Goal: Task Accomplishment & Management: Use online tool/utility

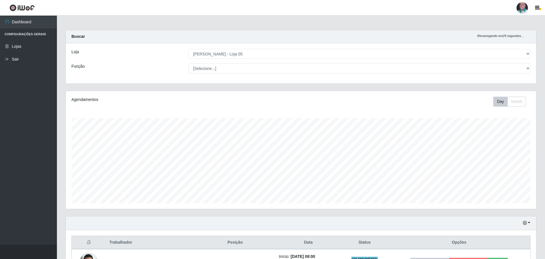
select select "252"
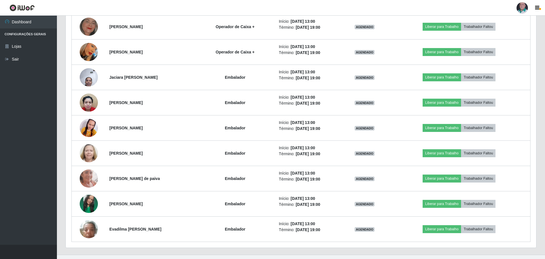
scroll to position [1384, 0]
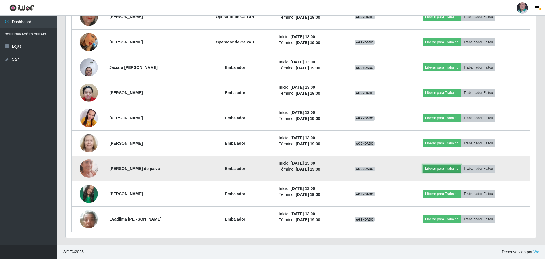
click at [442, 168] on button "Liberar para Trabalho" at bounding box center [441, 169] width 38 height 8
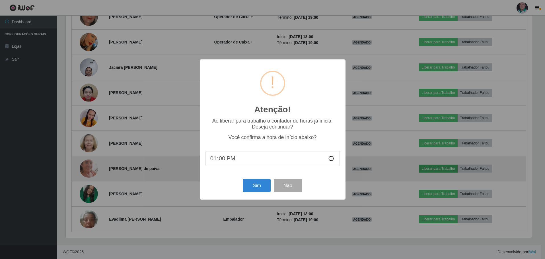
scroll to position [118, 467]
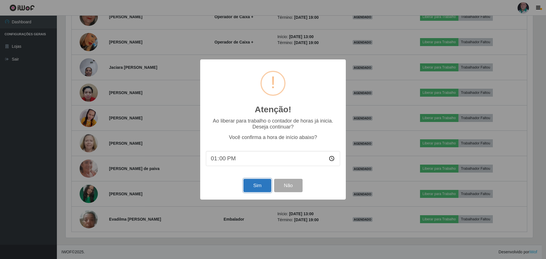
click at [262, 186] on button "Sim" at bounding box center [257, 185] width 28 height 13
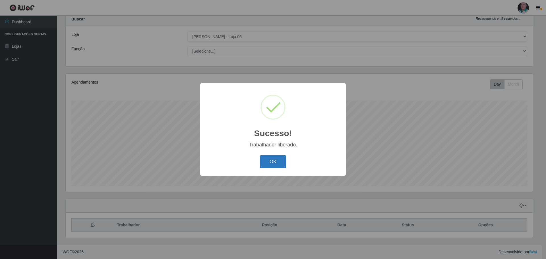
click at [276, 159] on button "OK" at bounding box center [273, 161] width 26 height 13
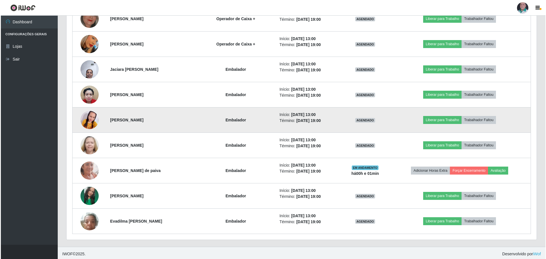
scroll to position [1384, 0]
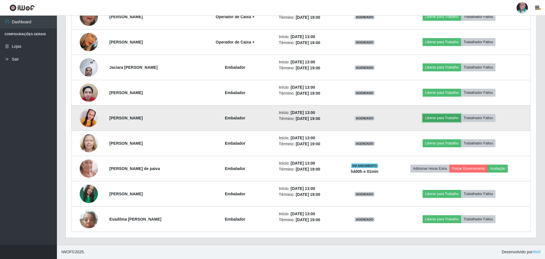
click at [443, 117] on button "Liberar para Trabalho" at bounding box center [441, 118] width 38 height 8
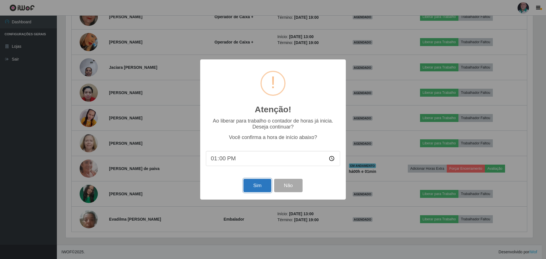
click at [251, 185] on button "Sim" at bounding box center [257, 185] width 28 height 13
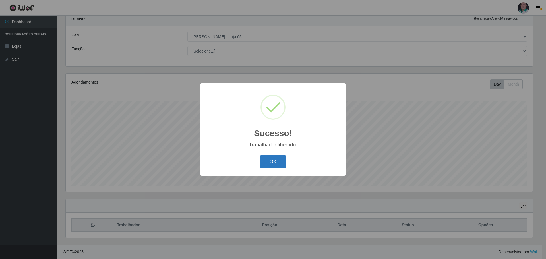
click at [267, 160] on button "OK" at bounding box center [273, 161] width 26 height 13
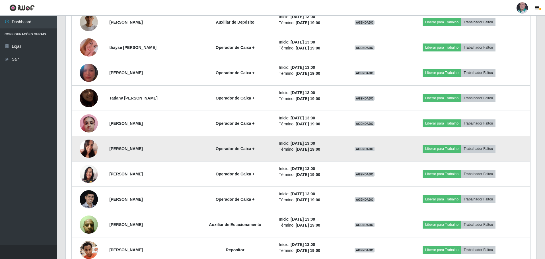
scroll to position [1100, 0]
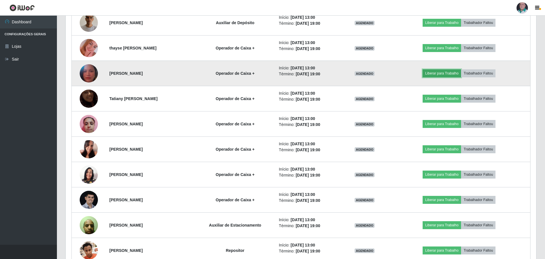
click at [442, 71] on button "Liberar para Trabalho" at bounding box center [441, 73] width 38 height 8
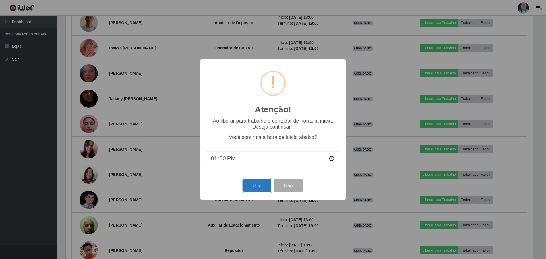
click at [259, 187] on button "Sim" at bounding box center [257, 185] width 28 height 13
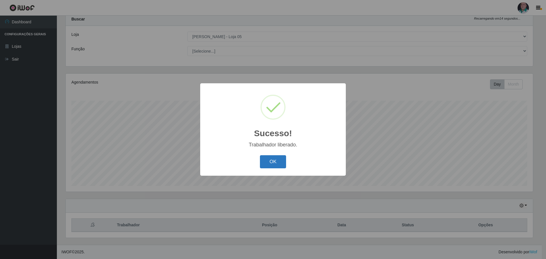
click at [278, 163] on button "OK" at bounding box center [273, 161] width 26 height 13
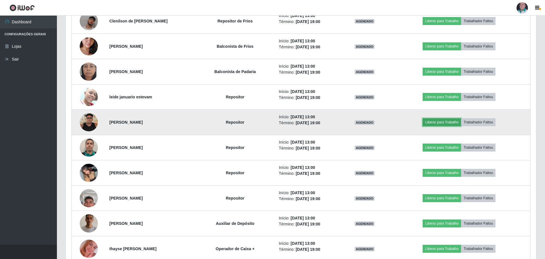
click at [438, 123] on button "Liberar para Trabalho" at bounding box center [441, 122] width 38 height 8
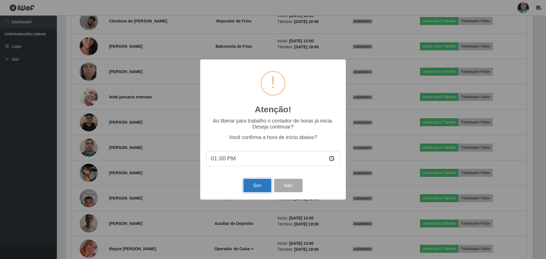
click at [261, 184] on button "Sim" at bounding box center [257, 185] width 28 height 13
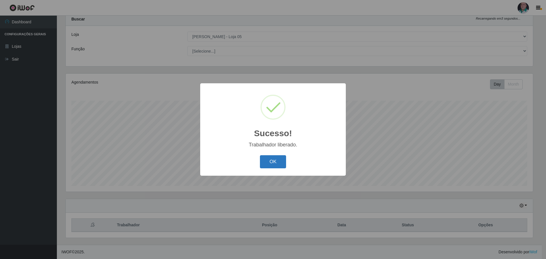
click at [275, 158] on button "OK" at bounding box center [273, 161] width 26 height 13
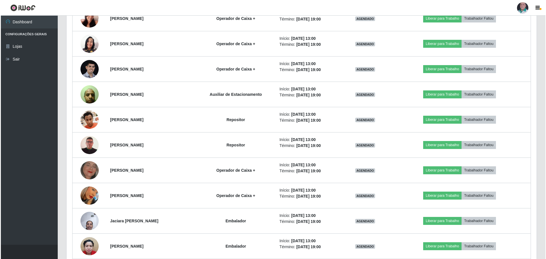
scroll to position [1240, 0]
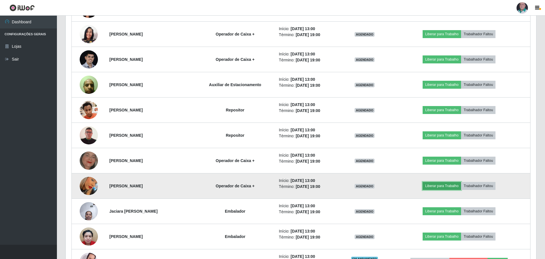
click at [438, 186] on button "Liberar para Trabalho" at bounding box center [441, 186] width 38 height 8
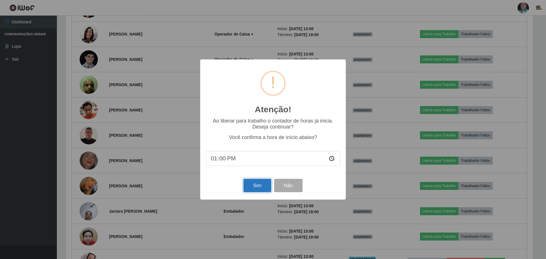
click at [262, 185] on button "Sim" at bounding box center [257, 185] width 28 height 13
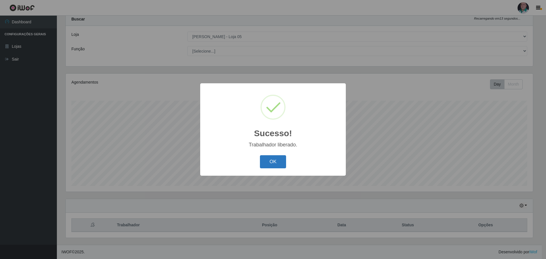
click at [273, 164] on button "OK" at bounding box center [273, 161] width 26 height 13
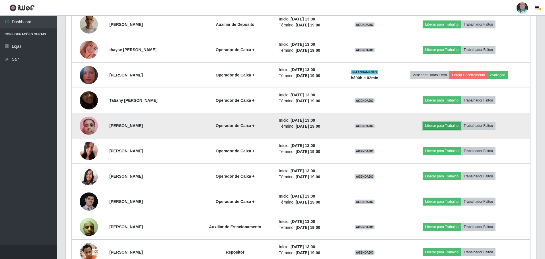
click at [449, 125] on button "Liberar para Trabalho" at bounding box center [441, 126] width 38 height 8
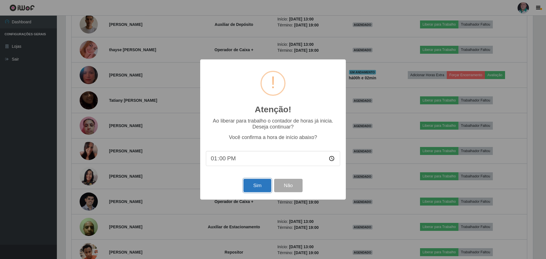
click at [260, 186] on button "Sim" at bounding box center [257, 185] width 28 height 13
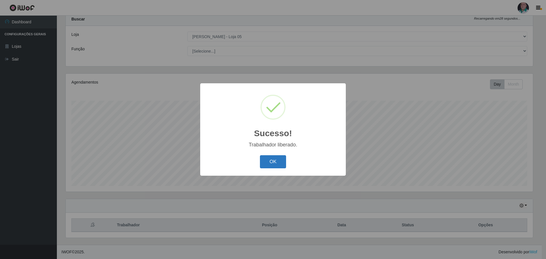
click at [280, 161] on button "OK" at bounding box center [273, 161] width 26 height 13
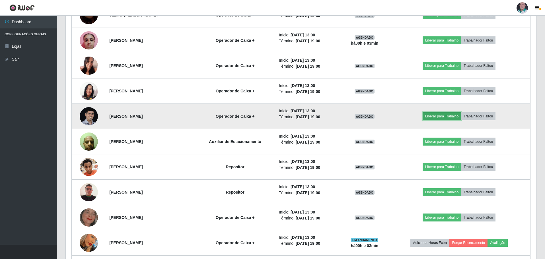
click at [455, 114] on button "Liberar para Trabalho" at bounding box center [441, 116] width 38 height 8
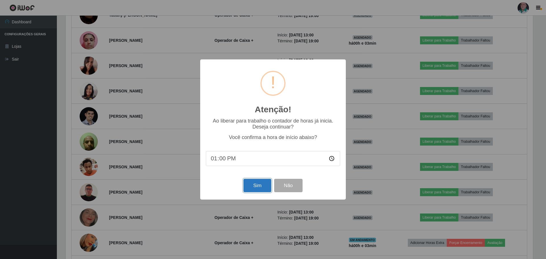
click at [261, 187] on button "Sim" at bounding box center [257, 185] width 28 height 13
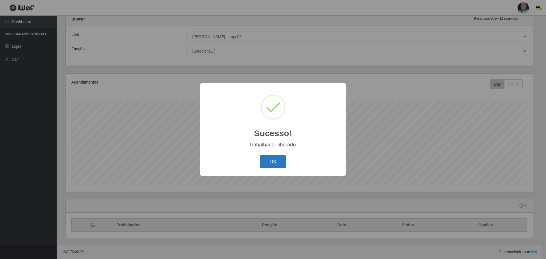
click at [269, 165] on button "OK" at bounding box center [273, 161] width 26 height 13
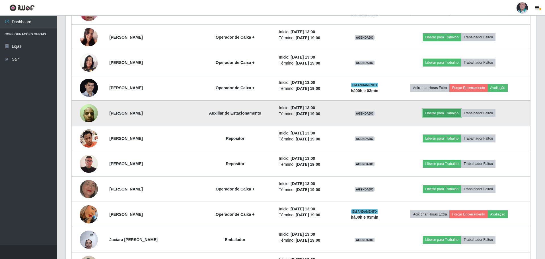
click at [443, 111] on button "Liberar para Trabalho" at bounding box center [441, 113] width 38 height 8
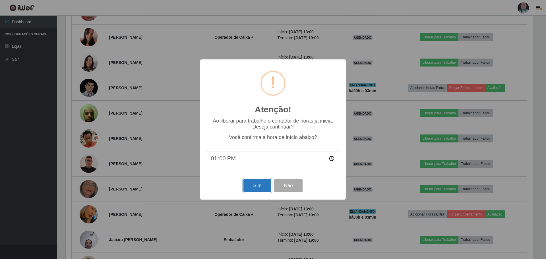
click at [256, 186] on button "Sim" at bounding box center [257, 185] width 28 height 13
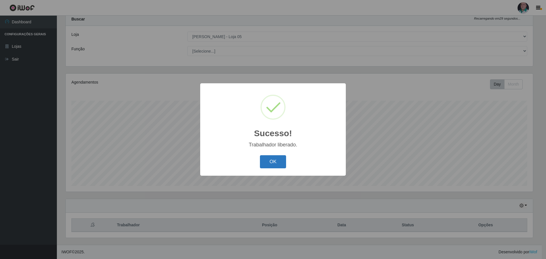
click at [272, 160] on button "OK" at bounding box center [273, 161] width 26 height 13
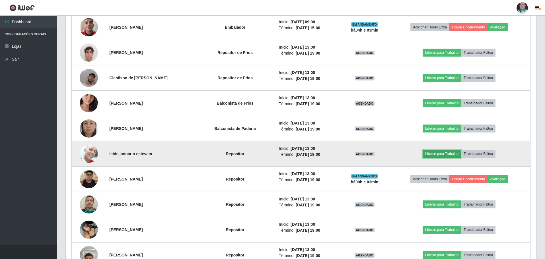
click at [450, 154] on button "Liberar para Trabalho" at bounding box center [441, 154] width 38 height 8
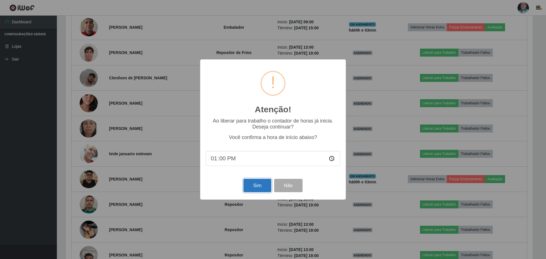
click at [260, 185] on button "Sim" at bounding box center [257, 185] width 28 height 13
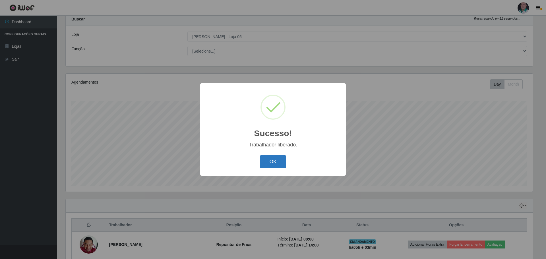
click at [275, 159] on button "OK" at bounding box center [273, 161] width 26 height 13
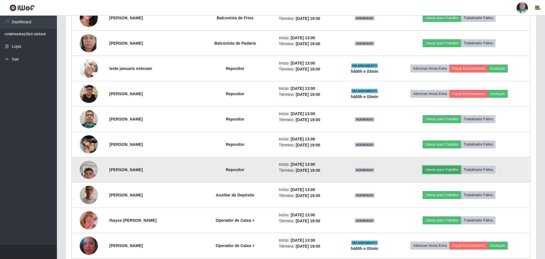
click at [453, 170] on button "Liberar para Trabalho" at bounding box center [441, 170] width 38 height 8
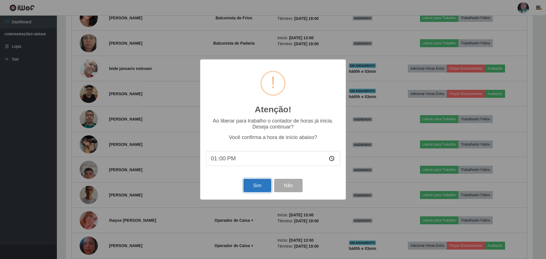
click at [263, 185] on button "Sim" at bounding box center [257, 185] width 28 height 13
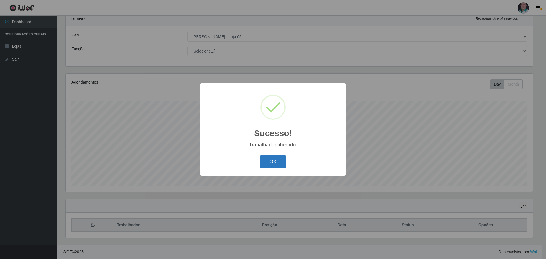
click at [270, 166] on button "OK" at bounding box center [273, 161] width 26 height 13
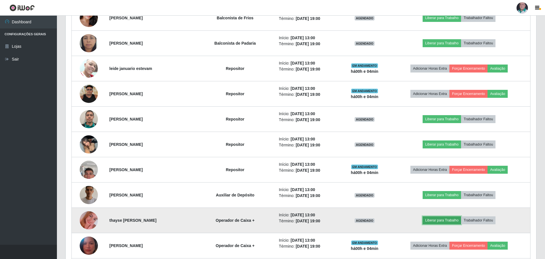
click at [440, 220] on button "Liberar para Trabalho" at bounding box center [441, 220] width 38 height 8
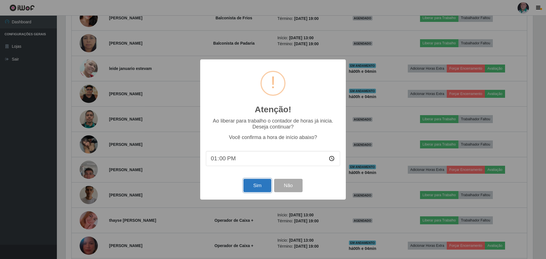
click at [251, 188] on button "Sim" at bounding box center [257, 185] width 28 height 13
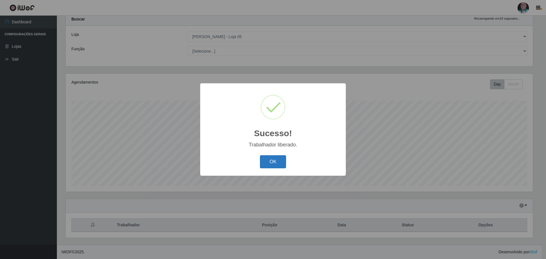
click at [271, 161] on button "OK" at bounding box center [273, 161] width 26 height 13
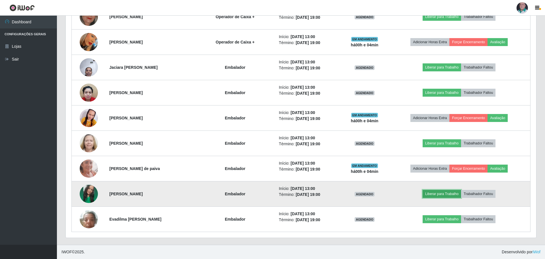
click at [445, 197] on button "Liberar para Trabalho" at bounding box center [441, 194] width 38 height 8
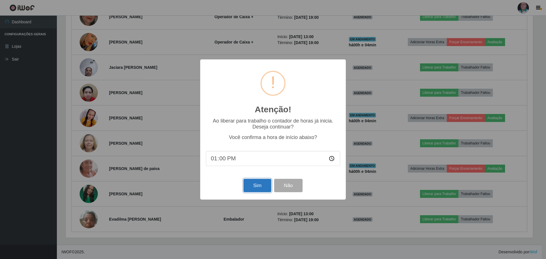
click at [256, 187] on button "Sim" at bounding box center [257, 185] width 28 height 13
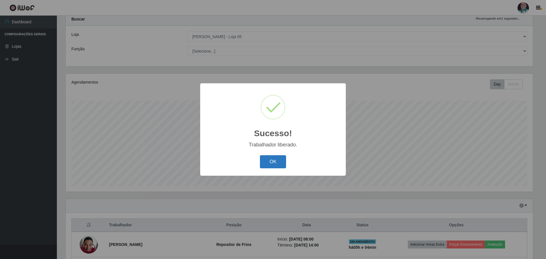
click at [268, 162] on button "OK" at bounding box center [273, 161] width 26 height 13
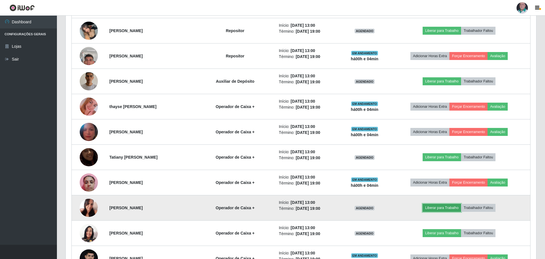
click at [444, 206] on button "Liberar para Trabalho" at bounding box center [441, 208] width 38 height 8
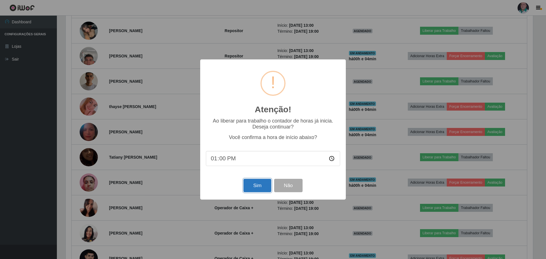
click at [262, 188] on button "Sim" at bounding box center [257, 185] width 28 height 13
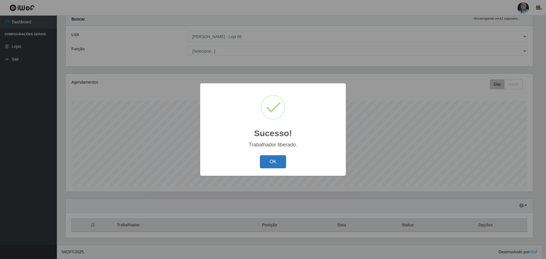
click at [273, 157] on button "OK" at bounding box center [273, 161] width 26 height 13
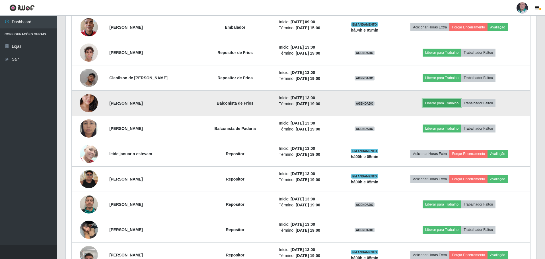
click at [441, 104] on button "Liberar para Trabalho" at bounding box center [441, 103] width 38 height 8
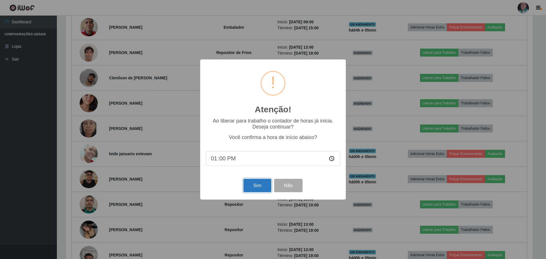
click at [259, 187] on button "Sim" at bounding box center [257, 185] width 28 height 13
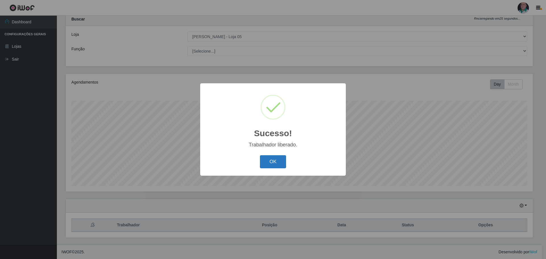
click at [271, 159] on button "OK" at bounding box center [273, 161] width 26 height 13
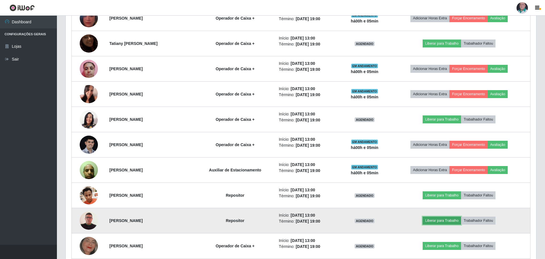
click at [436, 222] on button "Liberar para Trabalho" at bounding box center [441, 221] width 38 height 8
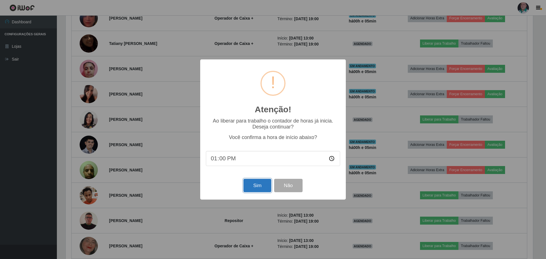
click at [250, 186] on button "Sim" at bounding box center [257, 185] width 28 height 13
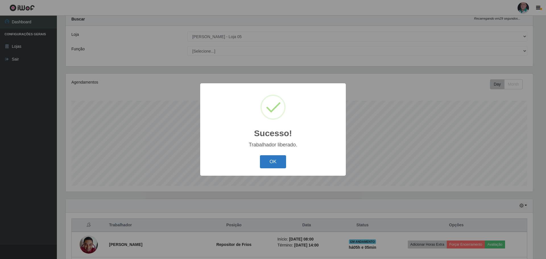
click at [267, 164] on button "OK" at bounding box center [273, 161] width 26 height 13
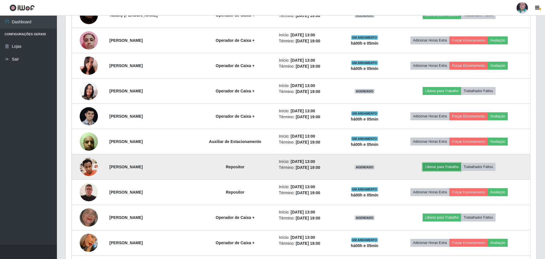
click at [443, 166] on button "Liberar para Trabalho" at bounding box center [441, 167] width 38 height 8
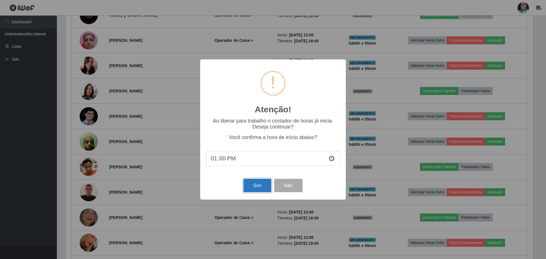
click at [259, 186] on button "Sim" at bounding box center [257, 185] width 28 height 13
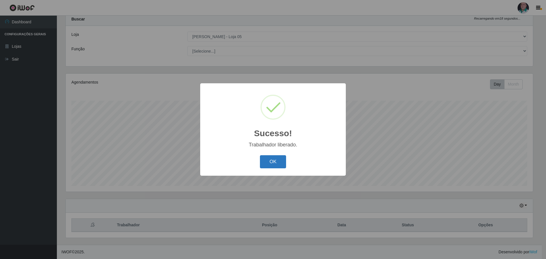
click at [264, 165] on button "OK" at bounding box center [273, 161] width 26 height 13
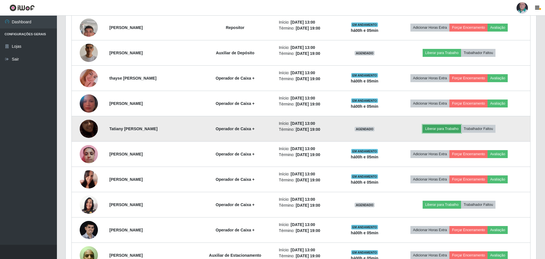
click at [456, 130] on button "Liberar para Trabalho" at bounding box center [441, 129] width 38 height 8
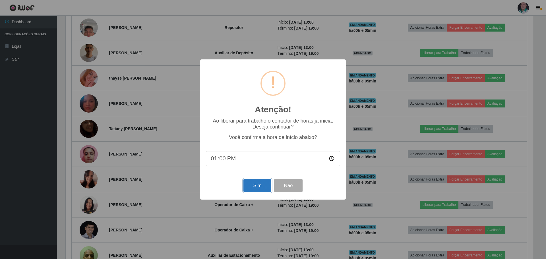
click at [250, 185] on button "Sim" at bounding box center [257, 185] width 28 height 13
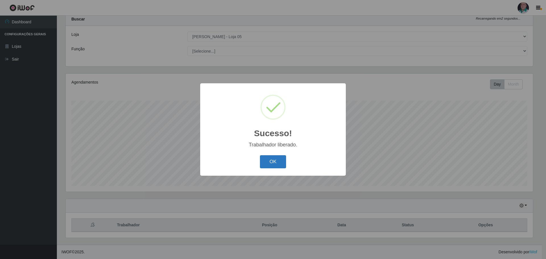
click at [270, 166] on button "OK" at bounding box center [273, 161] width 26 height 13
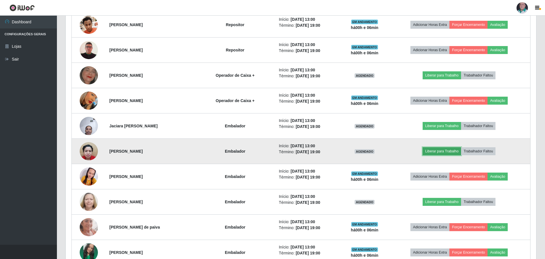
click at [439, 152] on button "Liberar para Trabalho" at bounding box center [441, 151] width 38 height 8
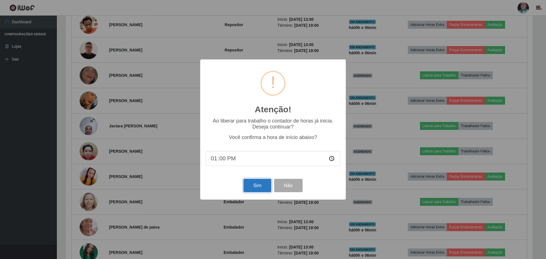
click at [254, 186] on button "Sim" at bounding box center [257, 185] width 28 height 13
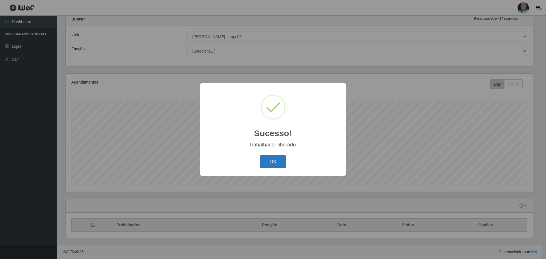
click at [270, 161] on button "OK" at bounding box center [273, 161] width 26 height 13
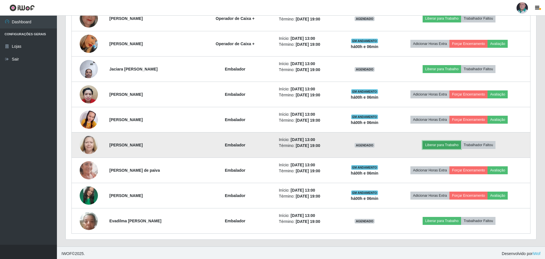
click at [448, 144] on button "Liberar para Trabalho" at bounding box center [441, 145] width 38 height 8
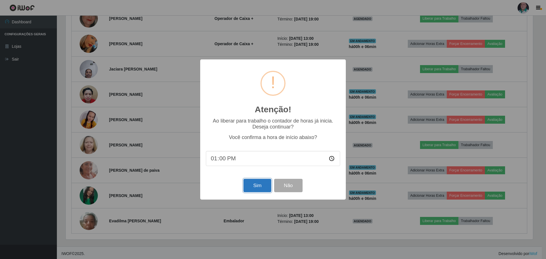
click at [256, 189] on button "Sim" at bounding box center [257, 185] width 28 height 13
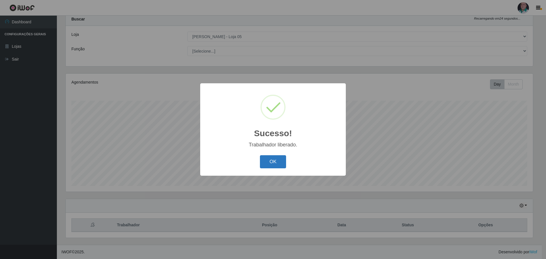
click at [269, 163] on button "OK" at bounding box center [273, 161] width 26 height 13
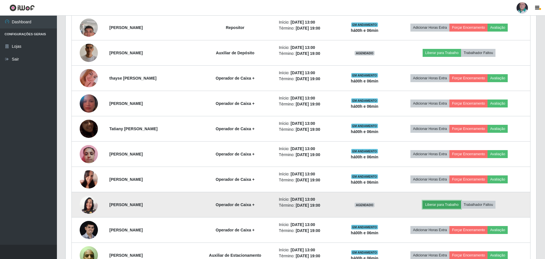
click at [439, 206] on button "Liberar para Trabalho" at bounding box center [441, 205] width 38 height 8
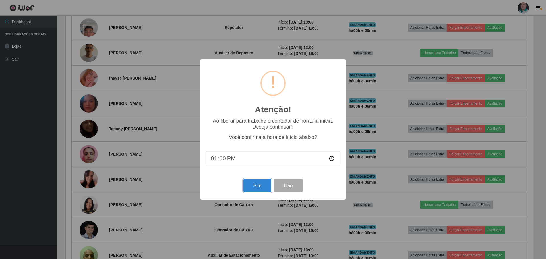
drag, startPoint x: 257, startPoint y: 186, endPoint x: 247, endPoint y: 187, distance: 9.4
click at [257, 186] on button "Sim" at bounding box center [257, 185] width 28 height 13
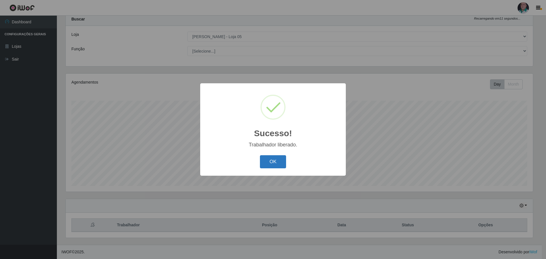
click at [270, 164] on button "OK" at bounding box center [273, 161] width 26 height 13
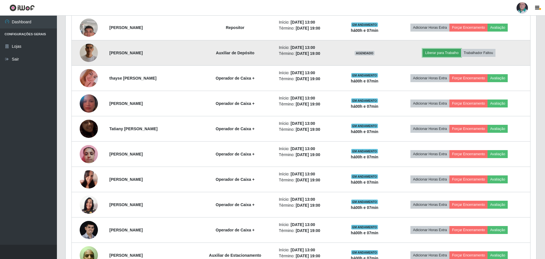
click at [444, 54] on button "Liberar para Trabalho" at bounding box center [441, 53] width 38 height 8
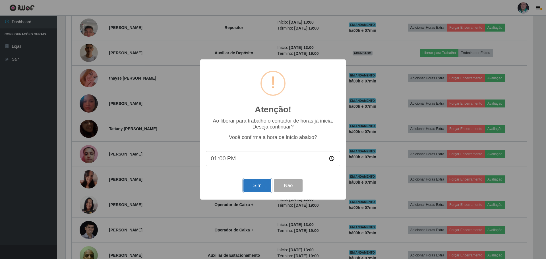
click at [261, 187] on button "Sim" at bounding box center [257, 185] width 28 height 13
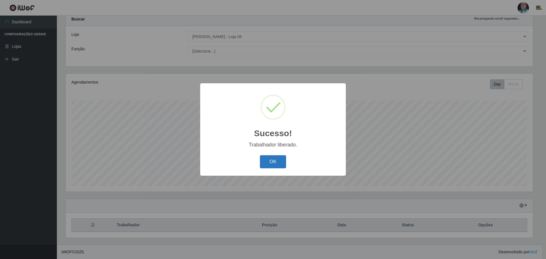
click at [278, 162] on button "OK" at bounding box center [273, 161] width 26 height 13
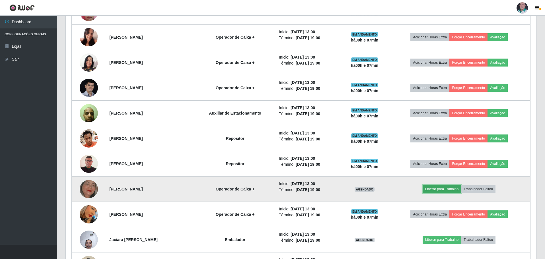
click at [442, 189] on button "Liberar para Trabalho" at bounding box center [441, 189] width 38 height 8
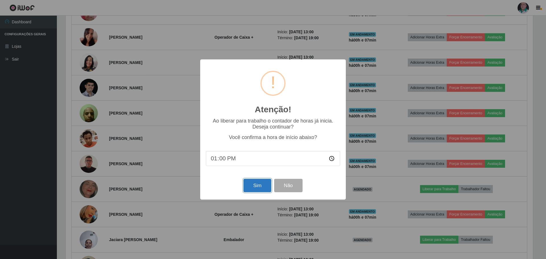
click at [263, 186] on button "Sim" at bounding box center [257, 185] width 28 height 13
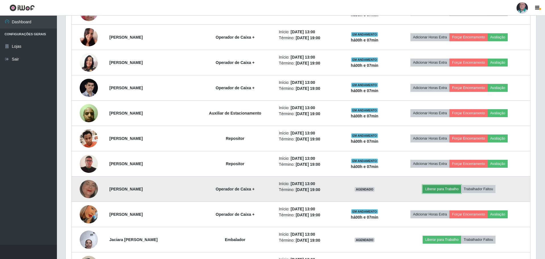
click at [438, 188] on button "Liberar para Trabalho" at bounding box center [441, 189] width 38 height 8
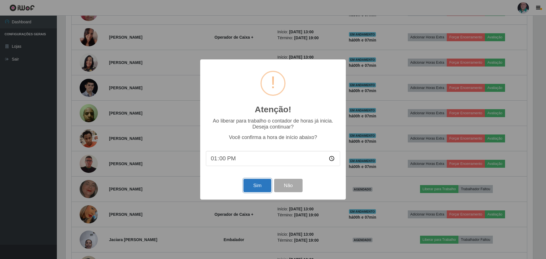
click at [257, 186] on button "Sim" at bounding box center [257, 185] width 28 height 13
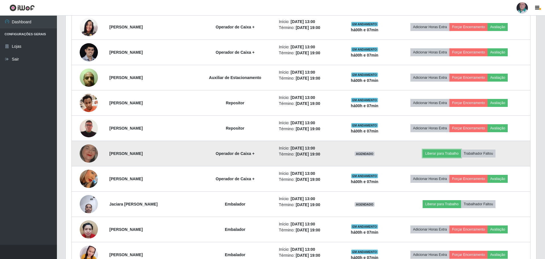
scroll to position [1269, 0]
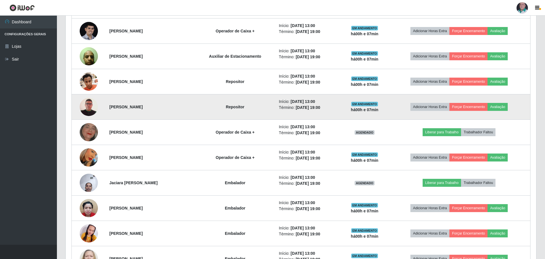
click at [93, 105] on img at bounding box center [89, 107] width 18 height 26
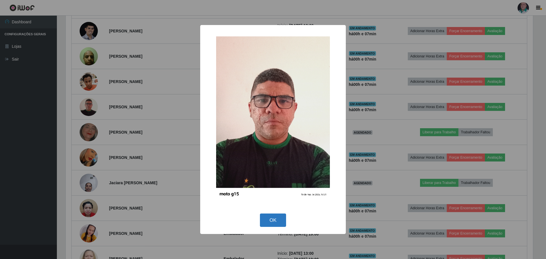
click at [270, 218] on button "OK" at bounding box center [273, 220] width 26 height 13
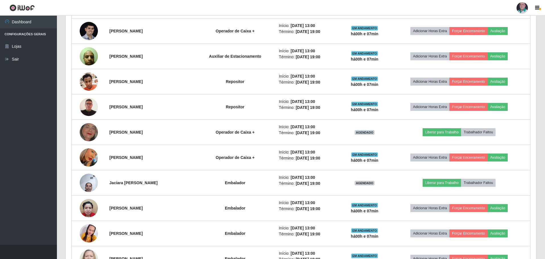
scroll to position [118, 470]
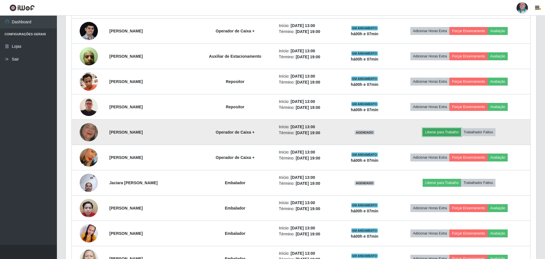
click at [439, 133] on button "Liberar para Trabalho" at bounding box center [441, 132] width 38 height 8
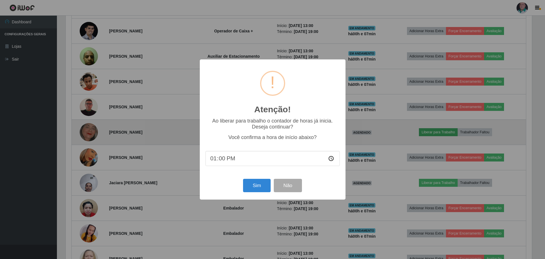
scroll to position [118, 467]
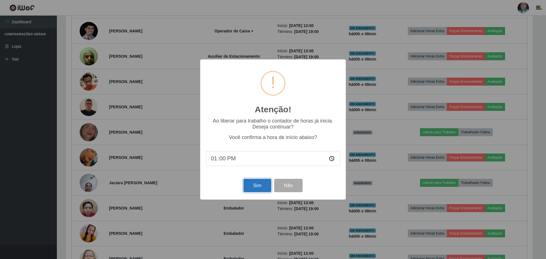
click at [254, 187] on button "Sim" at bounding box center [257, 185] width 28 height 13
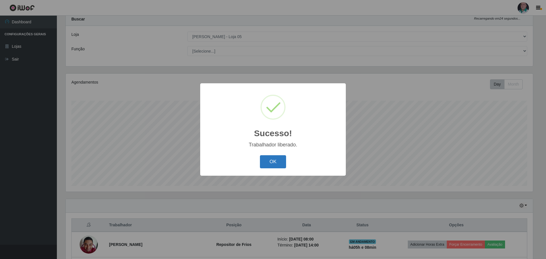
click at [276, 158] on button "OK" at bounding box center [273, 161] width 26 height 13
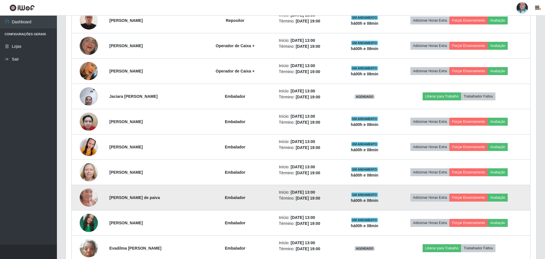
scroll to position [1384, 0]
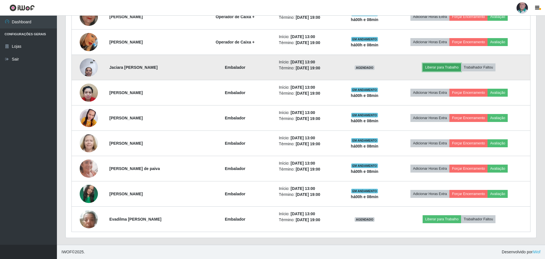
click at [446, 68] on button "Liberar para Trabalho" at bounding box center [441, 67] width 38 height 8
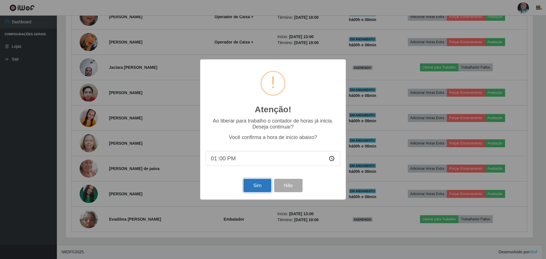
click at [253, 186] on button "Sim" at bounding box center [257, 185] width 28 height 13
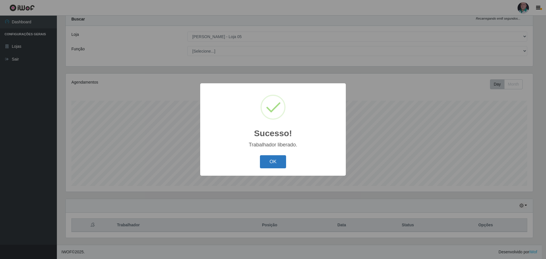
click at [273, 161] on button "OK" at bounding box center [273, 161] width 26 height 13
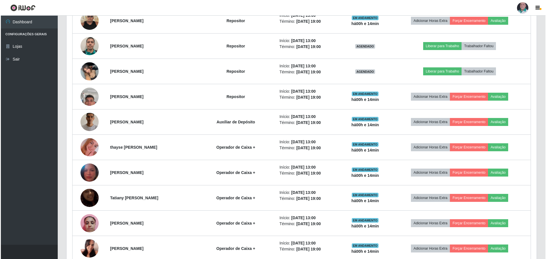
scroll to position [958, 0]
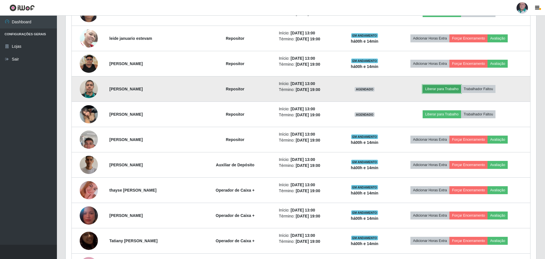
click at [446, 89] on button "Liberar para Trabalho" at bounding box center [441, 89] width 38 height 8
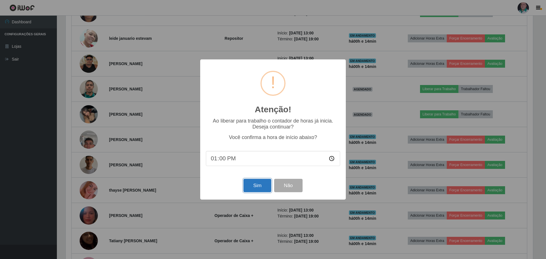
click at [259, 187] on button "Sim" at bounding box center [257, 185] width 28 height 13
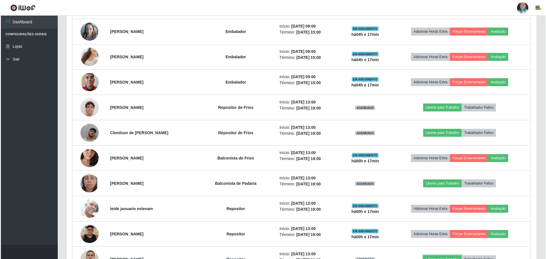
scroll to position [787, 0]
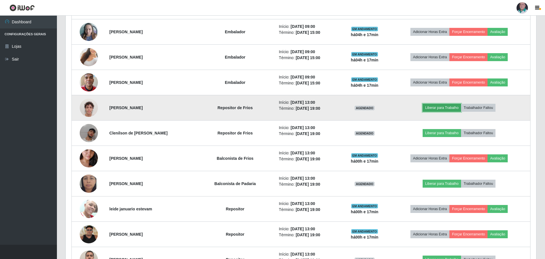
click at [443, 107] on button "Liberar para Trabalho" at bounding box center [441, 108] width 38 height 8
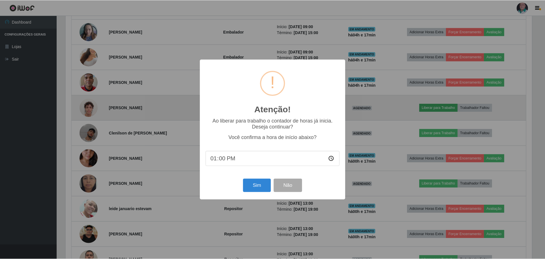
scroll to position [118, 467]
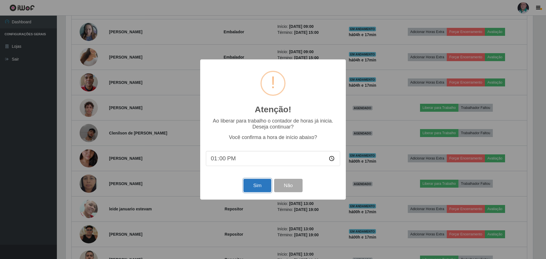
click at [251, 187] on button "Sim" at bounding box center [257, 185] width 28 height 13
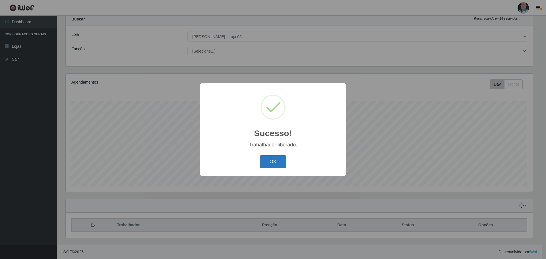
click at [272, 162] on button "OK" at bounding box center [273, 161] width 26 height 13
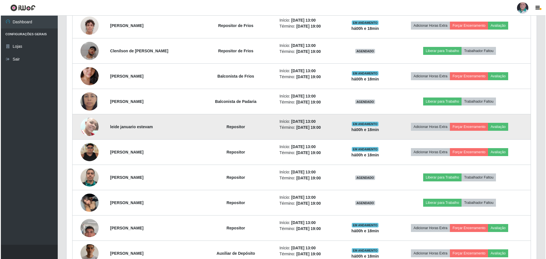
scroll to position [871, 0]
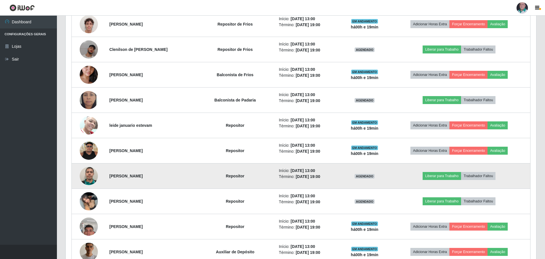
click at [88, 173] on img at bounding box center [89, 176] width 18 height 18
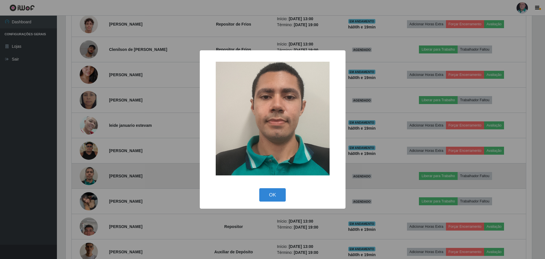
scroll to position [118, 467]
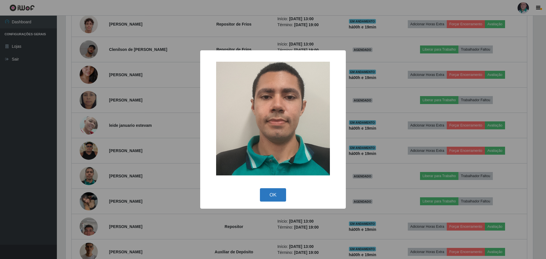
click at [271, 197] on button "OK" at bounding box center [273, 194] width 26 height 13
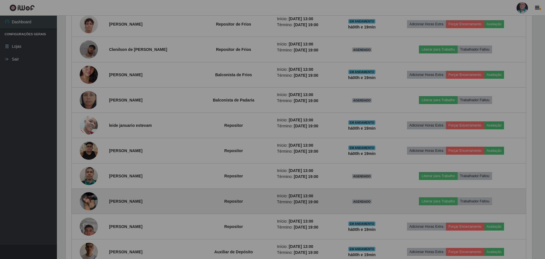
scroll to position [118, 470]
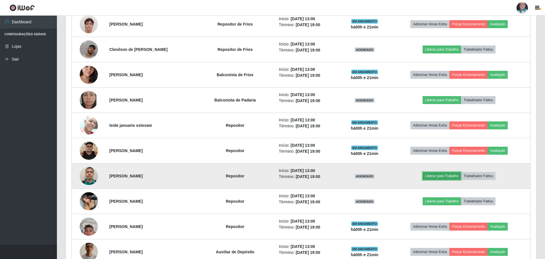
click at [450, 175] on button "Liberar para Trabalho" at bounding box center [441, 176] width 38 height 8
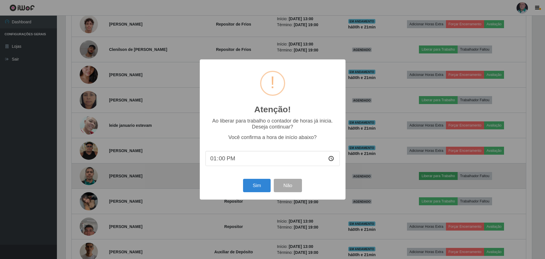
scroll to position [118, 467]
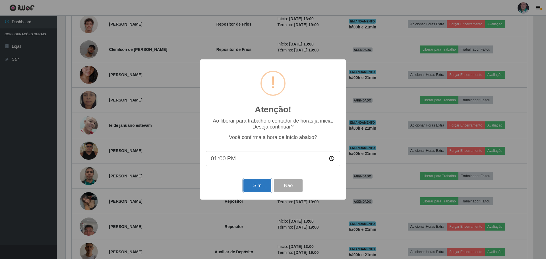
click at [260, 184] on button "Sim" at bounding box center [257, 185] width 28 height 13
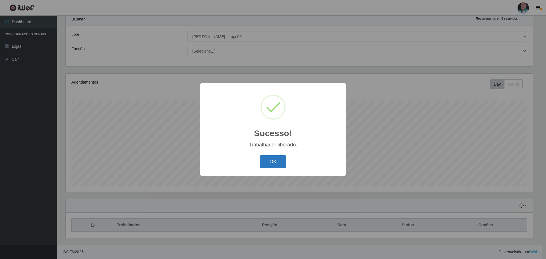
click at [275, 160] on button "OK" at bounding box center [273, 161] width 26 height 13
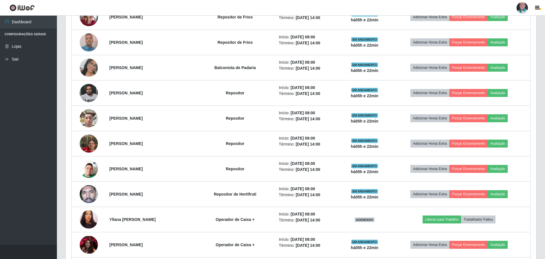
scroll to position [303, 0]
